Goal: Find specific page/section: Find specific page/section

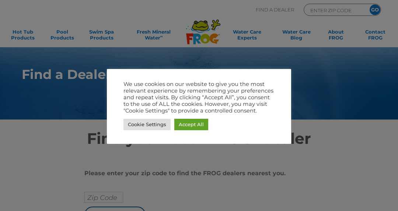
click at [194, 124] on link "Accept All" at bounding box center [191, 124] width 34 height 11
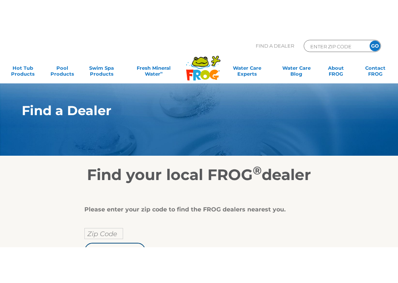
scroll to position [18, 0]
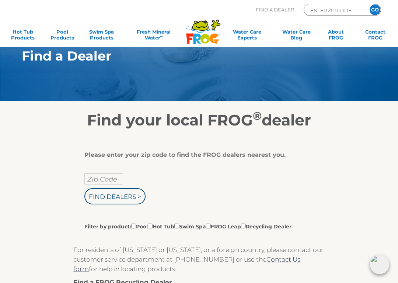
click at [161, 210] on label "Filter by product: Pool Hot Tub Swim Spa FROG Leap Recycling Dealer" at bounding box center [187, 226] width 207 height 8
click at [136, 210] on input "Filter by product: Pool Hot Tub Swim Spa FROG Leap Recycling Dealer" at bounding box center [133, 225] width 5 height 5
checkbox input "true"
click at [153, 210] on input "Filter by product: Pool Hot Tub Swim Spa FROG Leap Recycling Dealer" at bounding box center [150, 225] width 5 height 5
checkbox input "true"
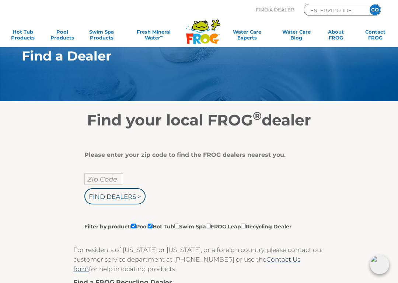
click at [136, 210] on input "Filter by product: Pool Hot Tub Swim Spa FROG Leap Recycling Dealer" at bounding box center [133, 225] width 5 height 5
checkbox input "false"
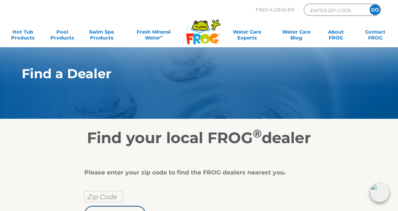
scroll to position [0, 0]
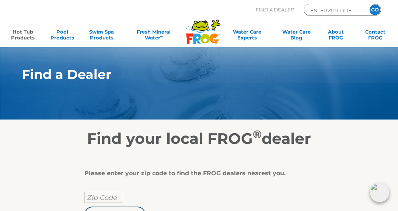
click at [22, 35] on link "Hot Tub Products" at bounding box center [22, 36] width 31 height 15
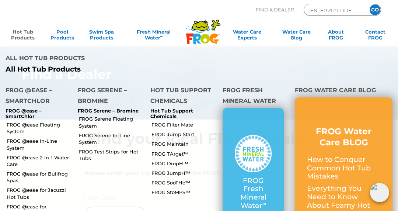
click at [43, 121] on link "FROG @ease Floating System" at bounding box center [40, 127] width 66 height 13
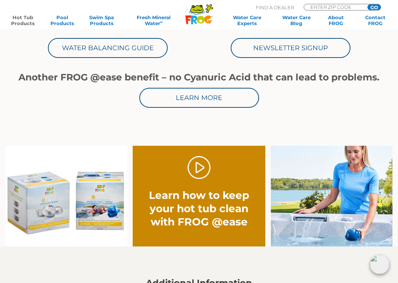
scroll to position [365, 0]
click at [316, 169] on img at bounding box center [332, 196] width 122 height 101
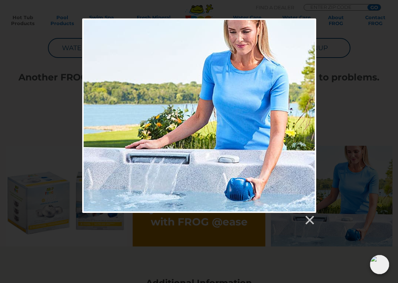
click at [308, 210] on link at bounding box center [309, 219] width 11 height 11
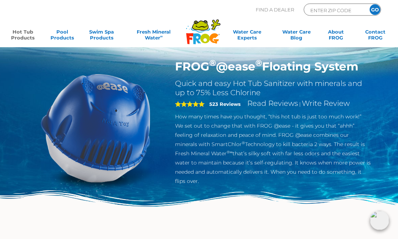
scroll to position [0, 0]
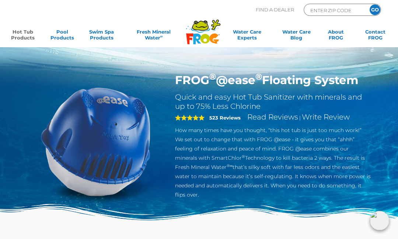
click at [132, 139] on img at bounding box center [95, 141] width 137 height 137
click at [342, 77] on h1 "FROG ® @ease ® Floating System" at bounding box center [273, 80] width 196 height 14
click at [172, 39] on link "Fresh Mineral Water ∞" at bounding box center [154, 36] width 56 height 15
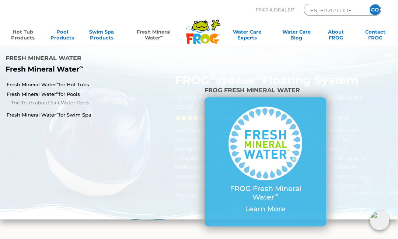
click at [155, 34] on link "Fresh Mineral Water ∞" at bounding box center [154, 36] width 56 height 15
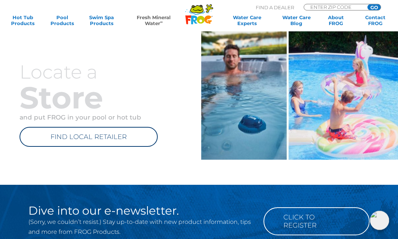
scroll to position [478, 0]
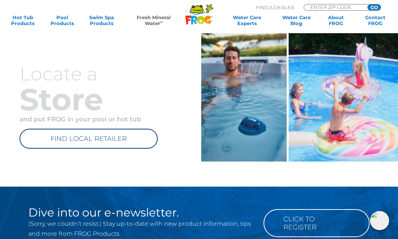
click at [120, 134] on link "FIND LOCAL RETAILER" at bounding box center [89, 139] width 138 height 20
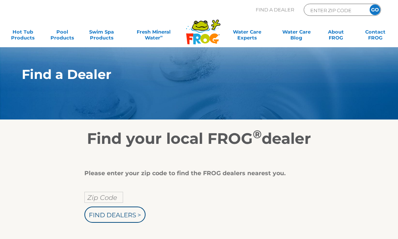
click at [339, 11] on input "ENTER ZIP CODE" at bounding box center [335, 10] width 50 height 8
type input "ENTER ZIP CODE"
click at [137, 212] on input "Find Dealers >" at bounding box center [114, 214] width 61 height 16
click at [375, 10] on input "GO" at bounding box center [375, 9] width 11 height 11
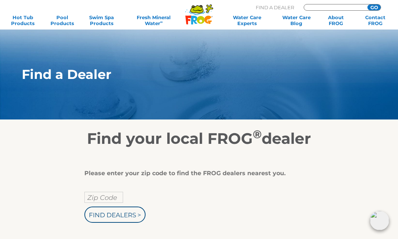
scroll to position [39, 0]
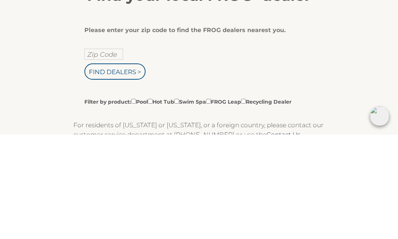
click at [107, 153] on input "Zip Code" at bounding box center [103, 158] width 39 height 11
type input "ENTER ZIP CODE"
type input "59804"
click at [133, 168] on input "Find Dealers >" at bounding box center [114, 176] width 61 height 16
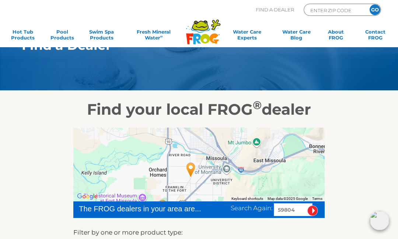
scroll to position [59, 0]
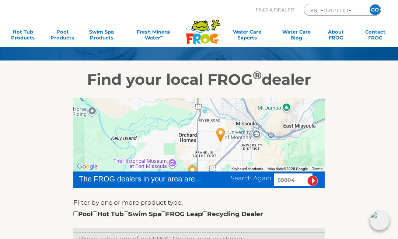
click at [105, 210] on div "Pool Hot Tub Swim Spa FROG Leap Recycling Dealer" at bounding box center [167, 214] width 189 height 10
click at [97, 211] on input "checkbox" at bounding box center [94, 213] width 5 height 5
checkbox input "true"
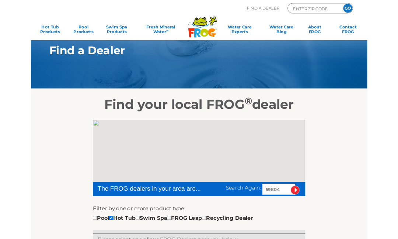
scroll to position [15, 0]
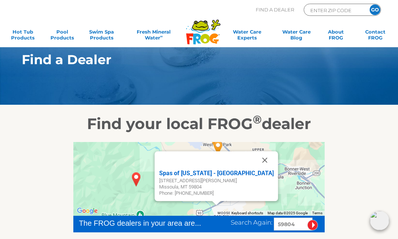
click at [228, 176] on div "Spas of [US_STATE] - [GEOGRAPHIC_DATA]" at bounding box center [216, 173] width 115 height 9
click at [230, 174] on div "Spas of [US_STATE] - [GEOGRAPHIC_DATA]" at bounding box center [216, 173] width 115 height 9
click at [209, 172] on div "Spas of [US_STATE] - [GEOGRAPHIC_DATA]" at bounding box center [216, 173] width 115 height 9
click at [211, 184] on div "[STREET_ADDRESS][PERSON_NAME]" at bounding box center [216, 181] width 115 height 6
click at [224, 175] on div "Spas of [US_STATE] - [GEOGRAPHIC_DATA]" at bounding box center [216, 173] width 115 height 9
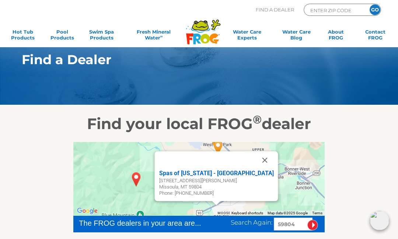
click at [256, 163] on button "Close" at bounding box center [265, 160] width 18 height 18
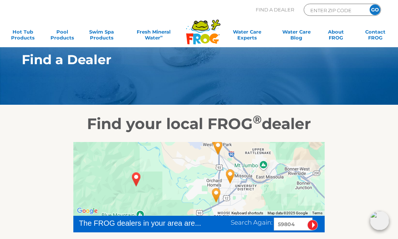
scroll to position [0, 0]
